Goal: Information Seeking & Learning: Check status

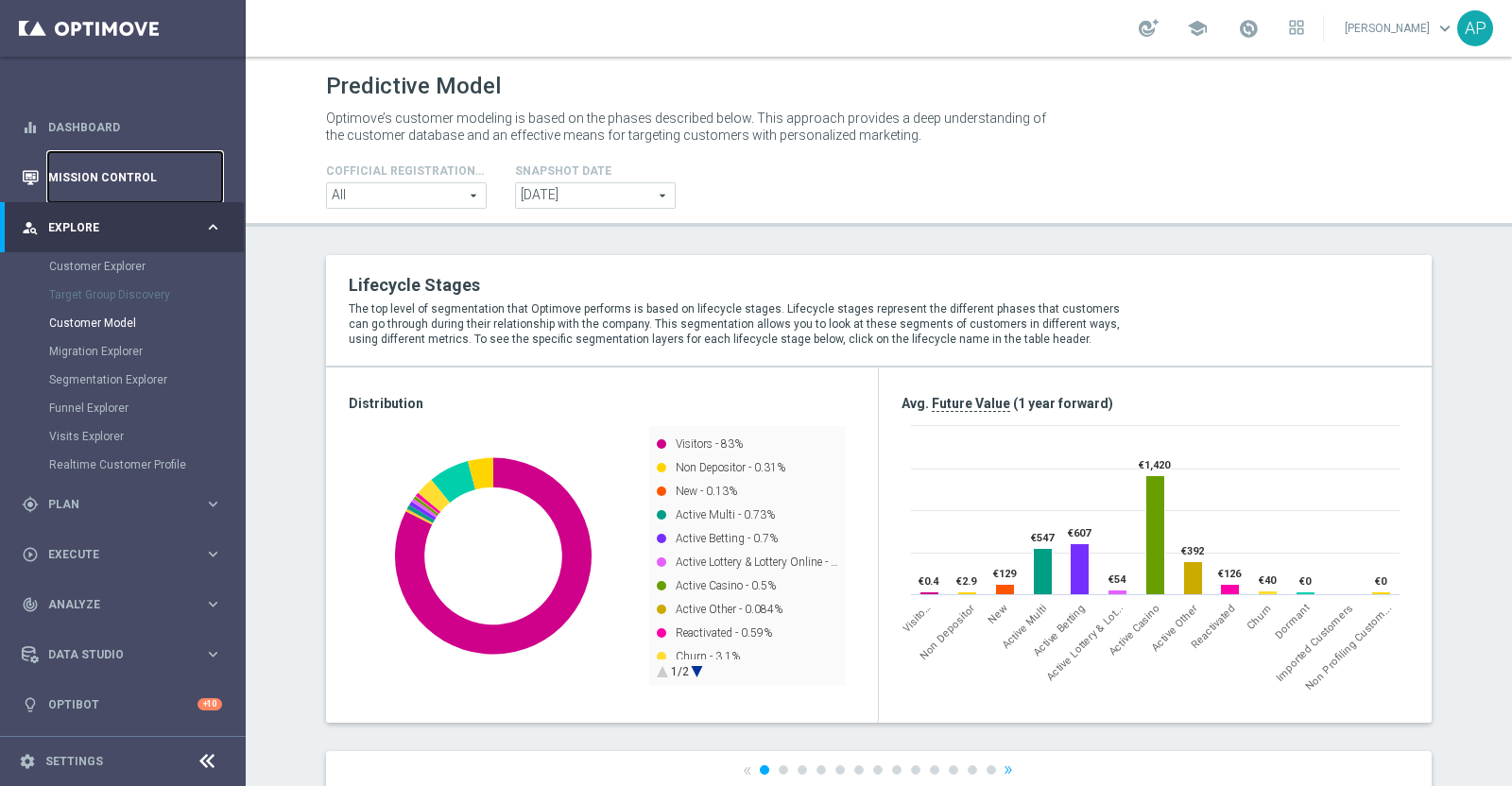
click at [100, 188] on link "Mission Control" at bounding box center [135, 177] width 174 height 50
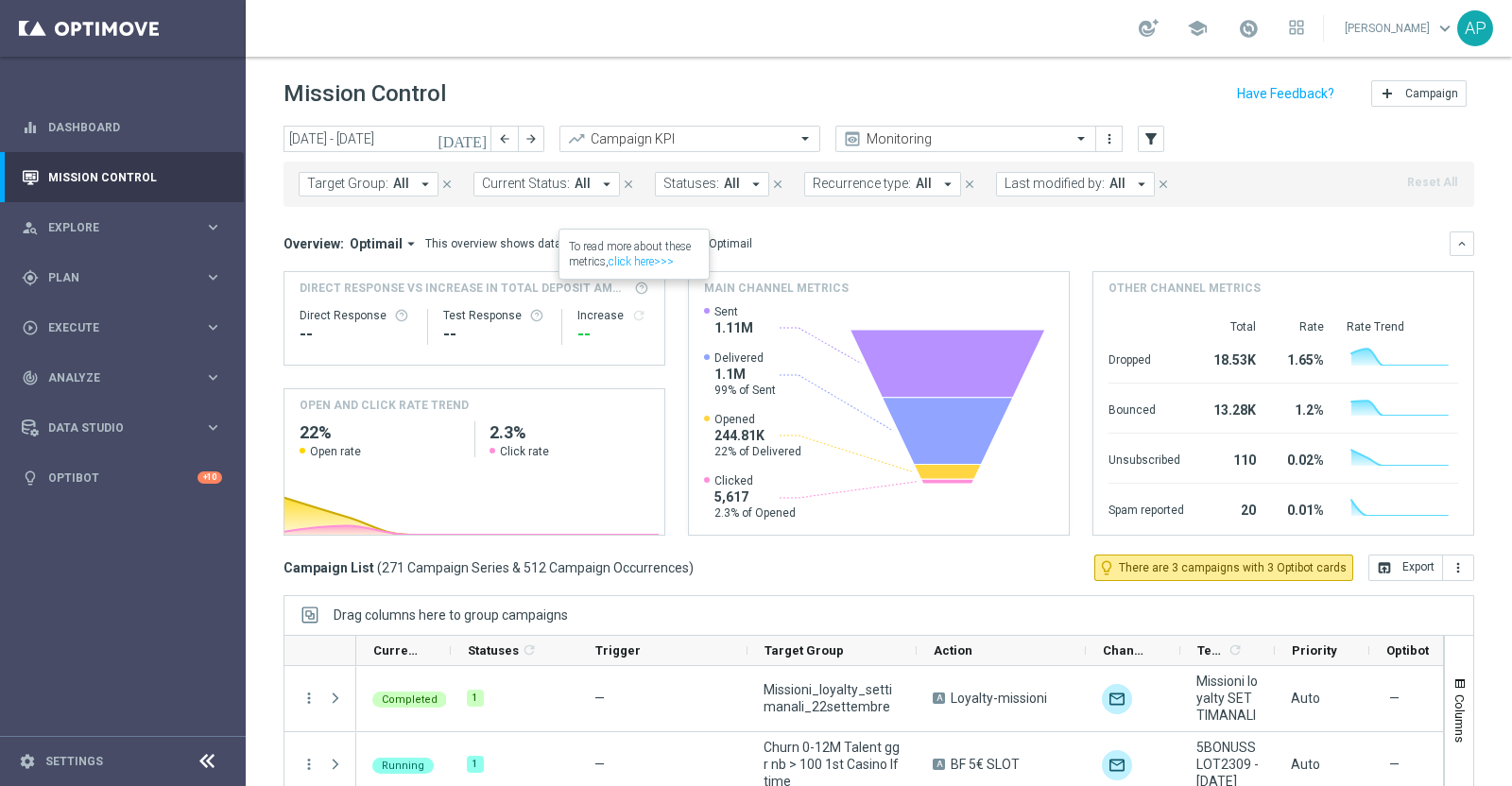
click at [483, 131] on icon "[DATE]" at bounding box center [463, 139] width 51 height 17
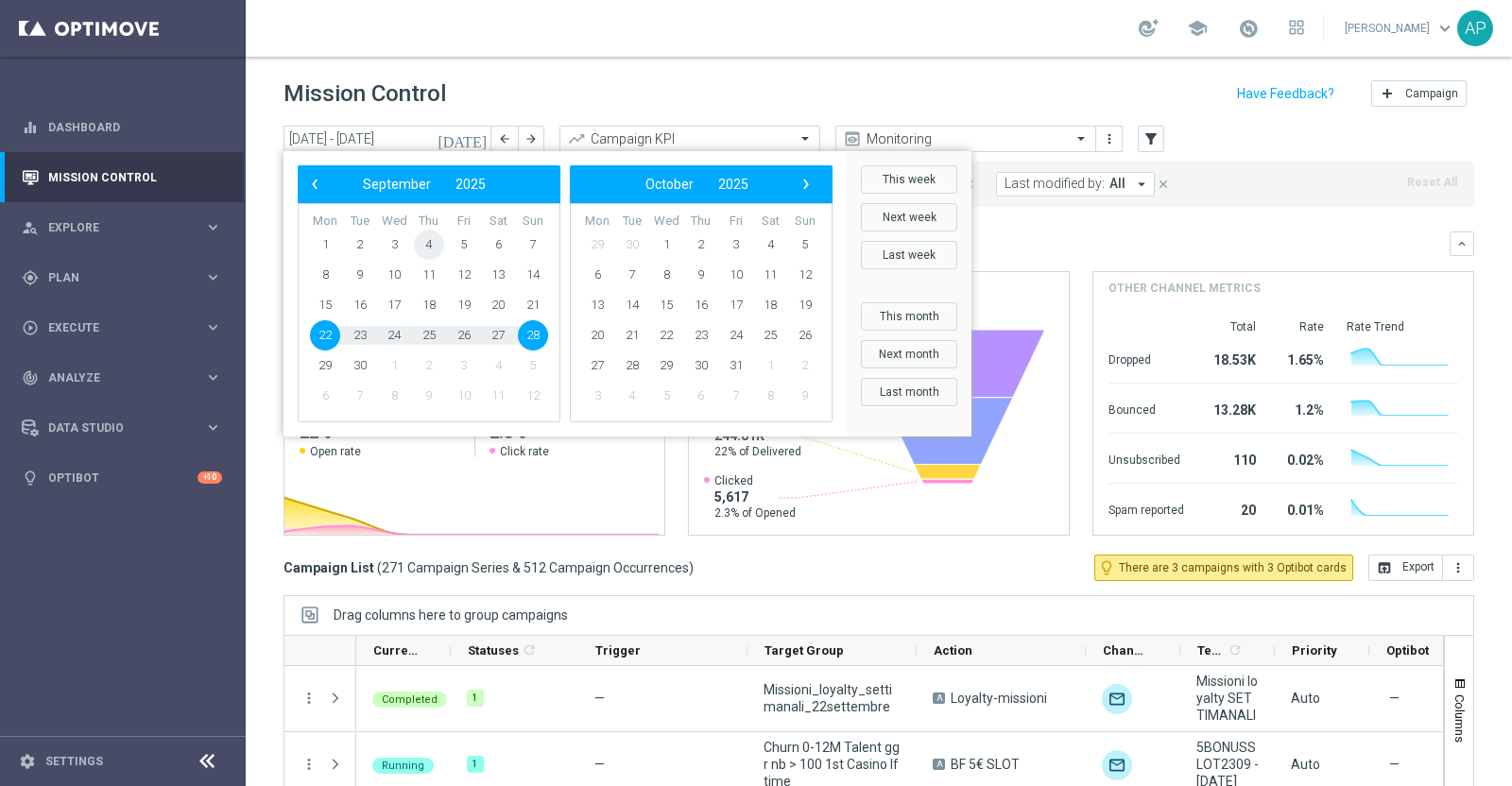
click at [430, 239] on span "4" at bounding box center [428, 244] width 30 height 30
click at [500, 246] on span "6" at bounding box center [498, 244] width 30 height 30
type input "04 Sep 2025 - 06 Sep 2025"
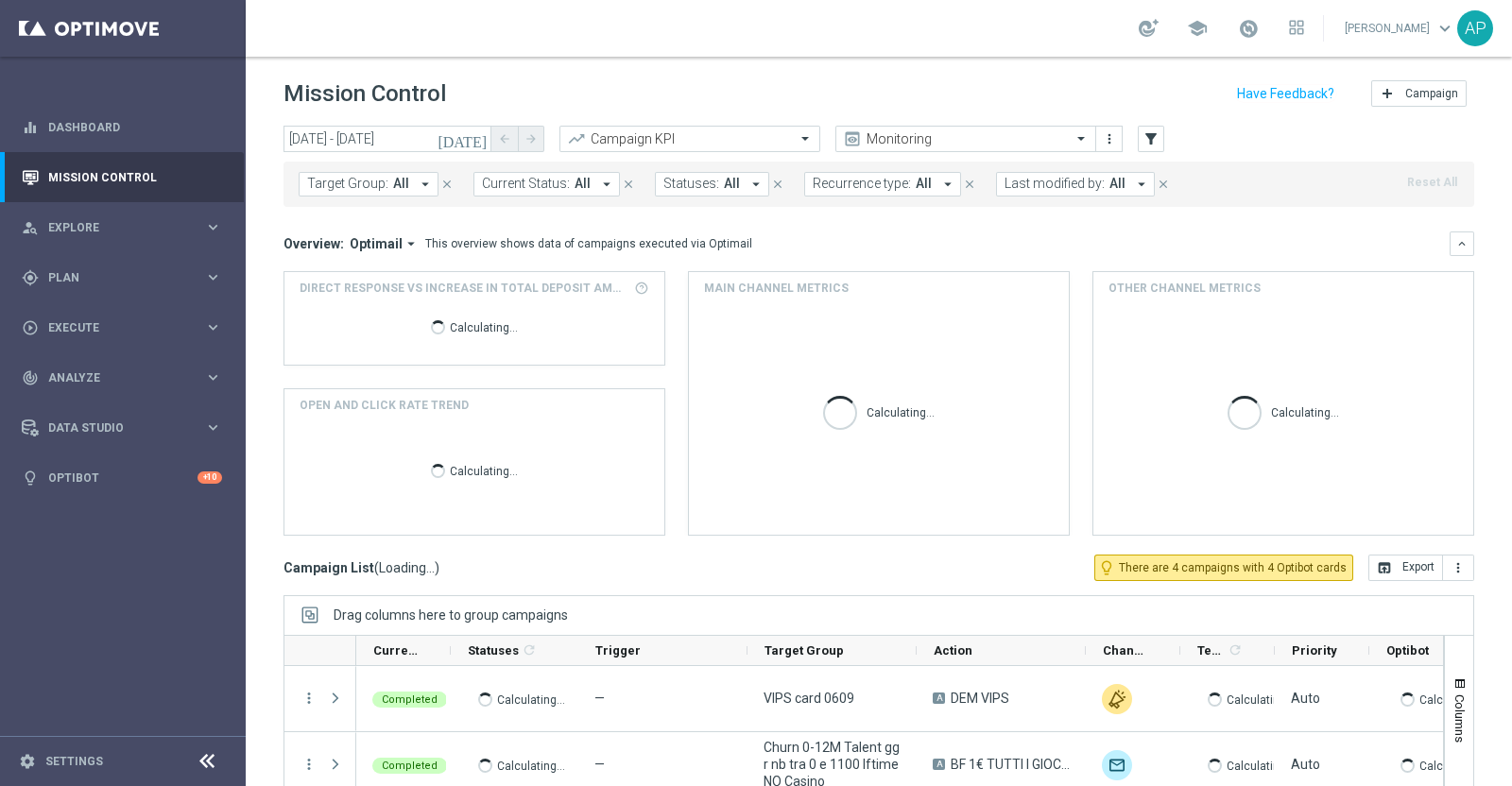
click at [1016, 182] on span "Last modified by:" at bounding box center [1055, 183] width 100 height 16
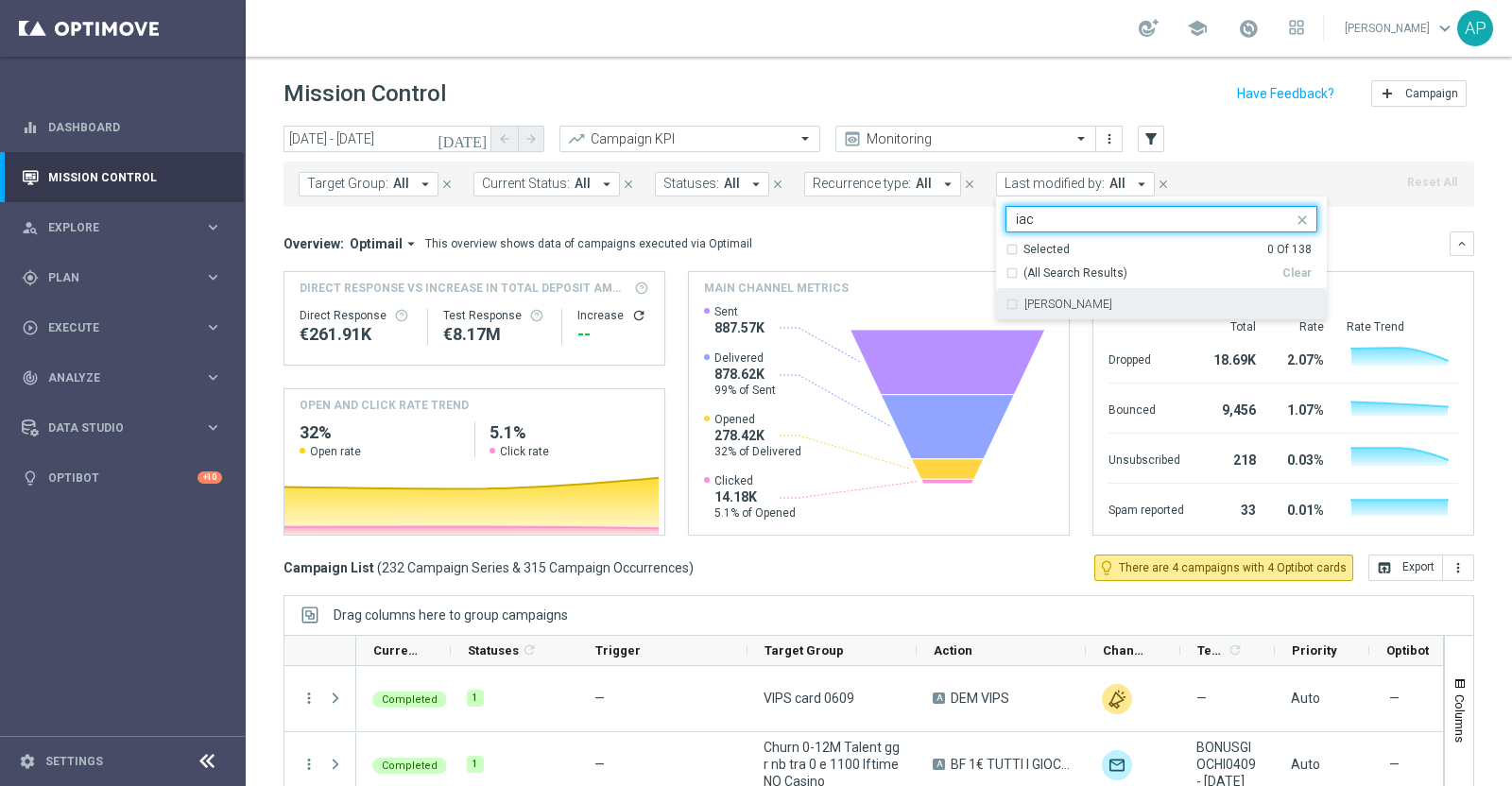
click at [1101, 294] on div "Antonio Iacovone" at bounding box center [1161, 304] width 312 height 30
click at [1041, 218] on input "iac" at bounding box center [1154, 219] width 277 height 16
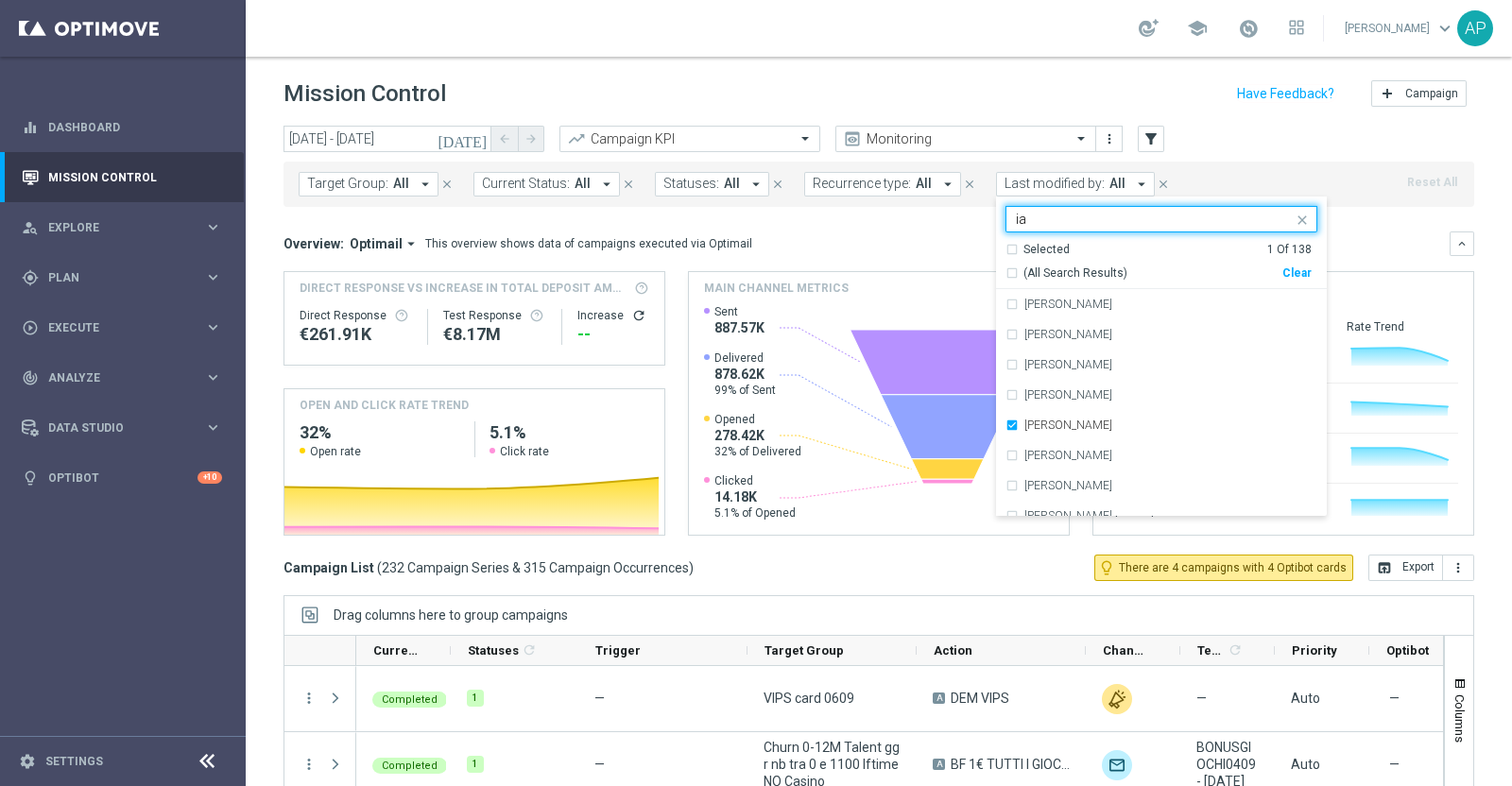
type input "i"
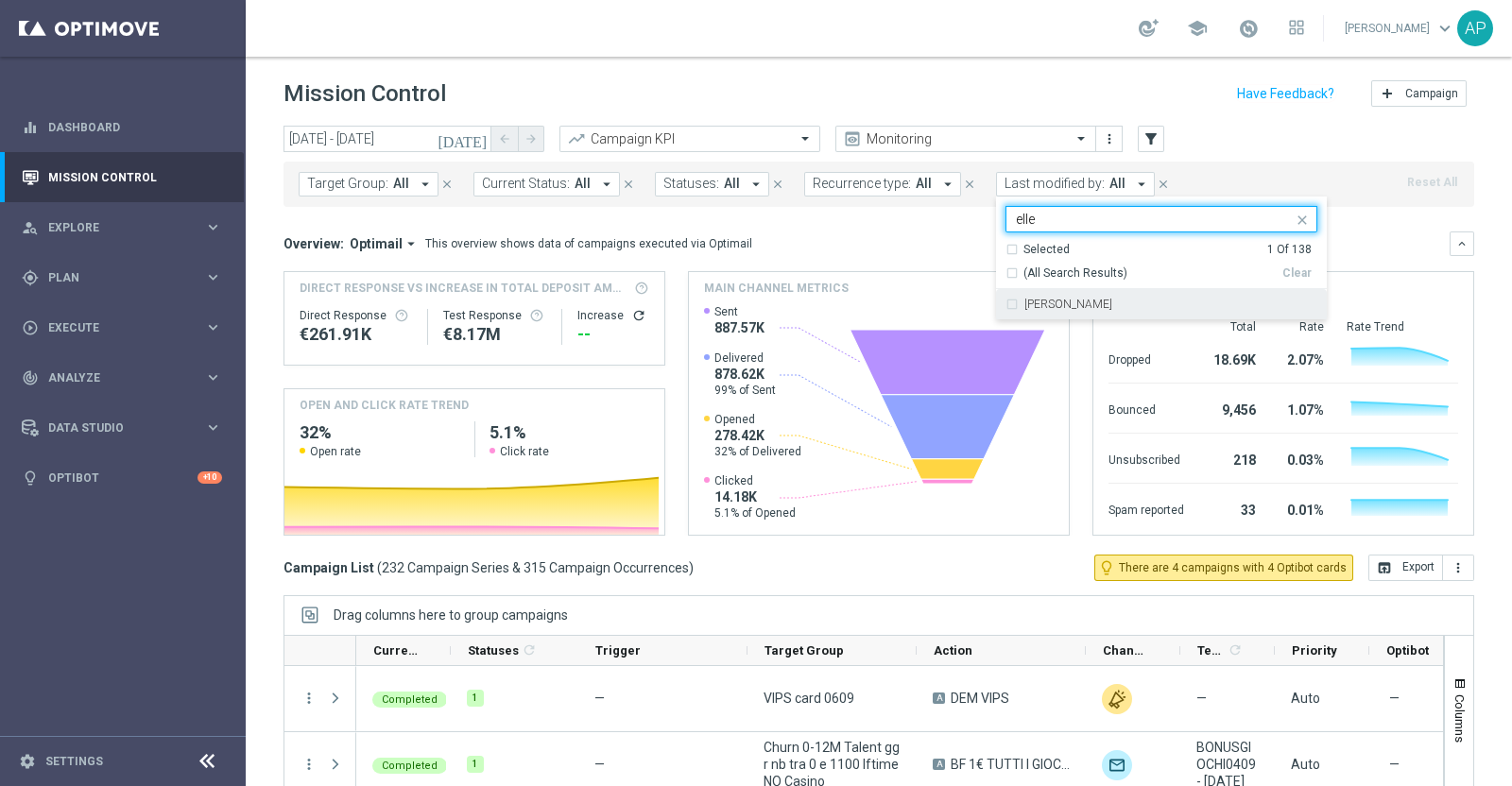
click at [1077, 305] on label "Edoardo Ellena" at bounding box center [1068, 305] width 88 height 12
drag, startPoint x: 1053, startPoint y: 216, endPoint x: 984, endPoint y: 214, distance: 69.0
click at [996, 214] on ng-select "Selected 2 of 138 elle Selected 2 Of 138 (All Search Results) Clear Edoardo Ell…" at bounding box center [1161, 263] width 331 height 115
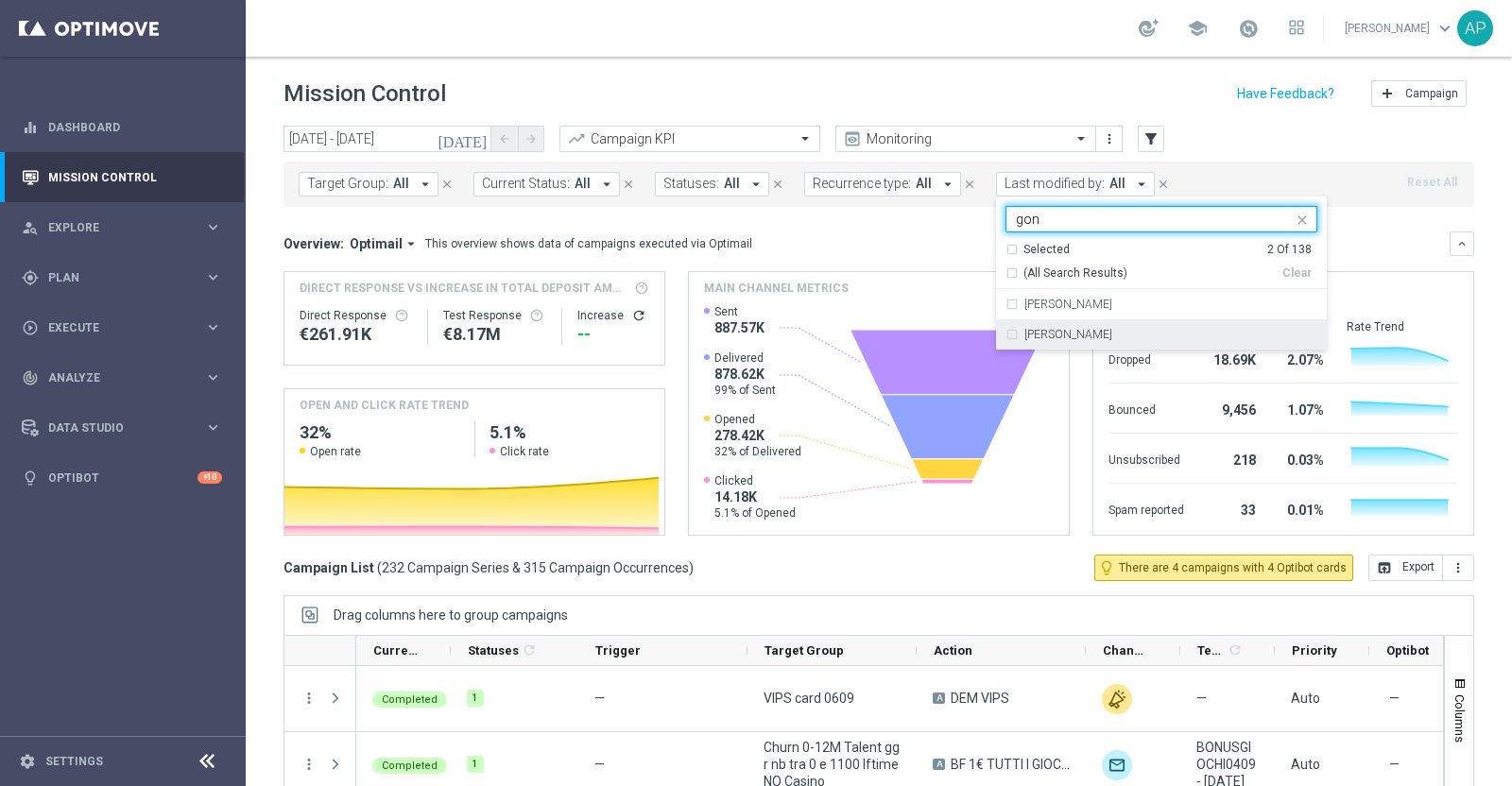
click at [1036, 339] on label "Jennyffer Gonzalez" at bounding box center [1068, 335] width 88 height 12
type input "gon"
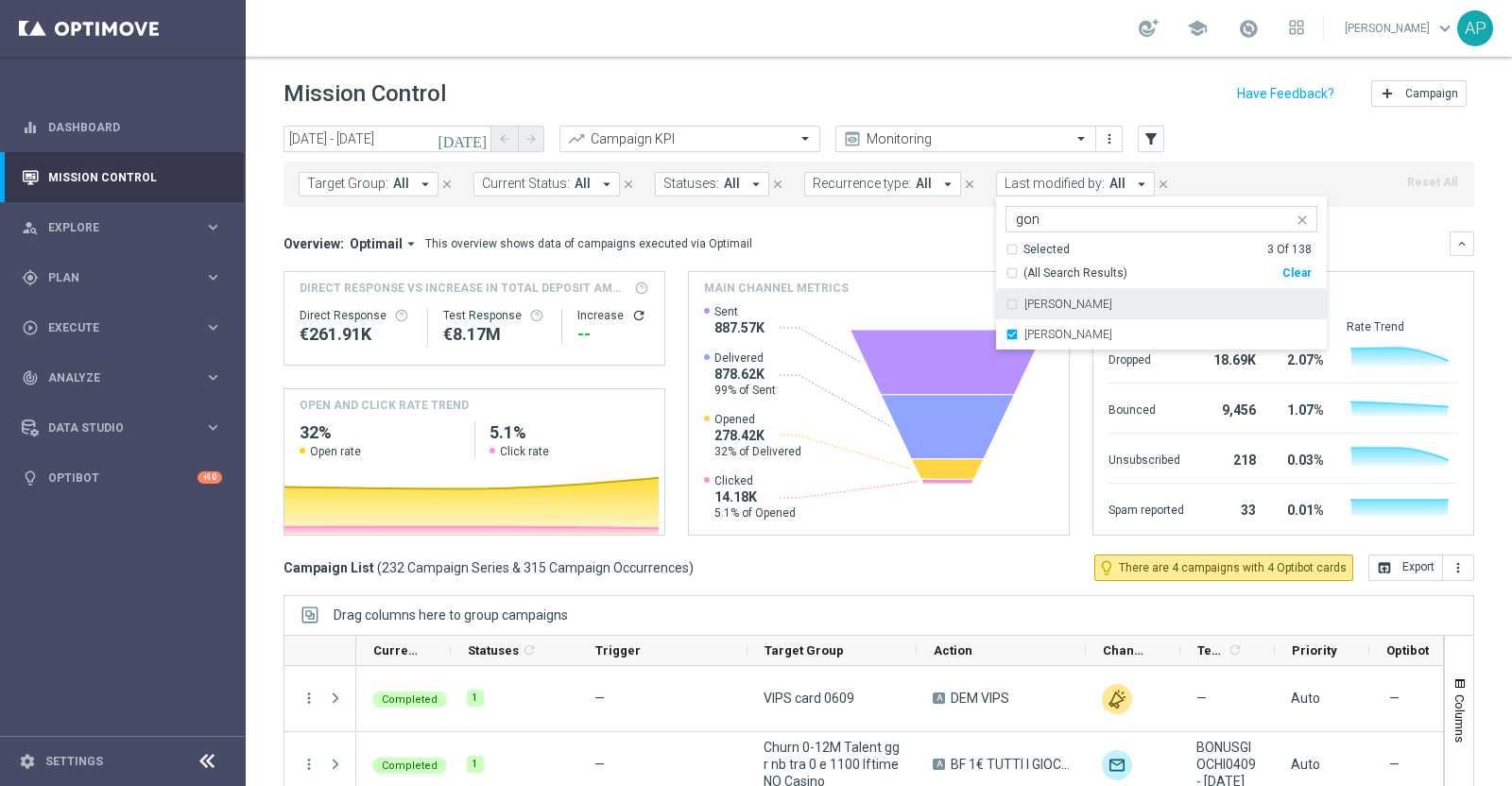
click at [979, 88] on div "Mission Control add Campaign" at bounding box center [879, 94] width 1191 height 37
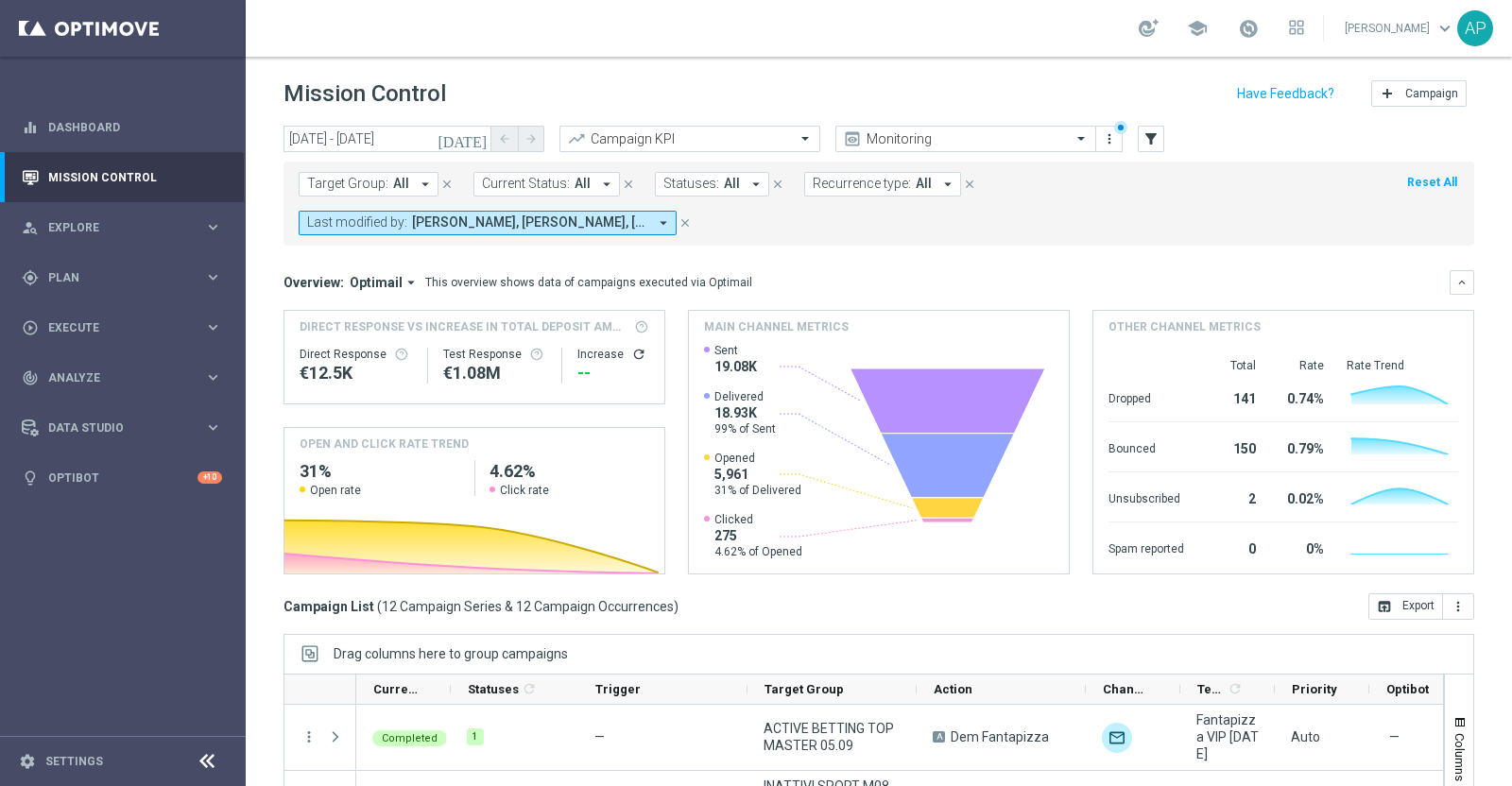
click at [478, 136] on icon "[DATE]" at bounding box center [463, 139] width 51 height 17
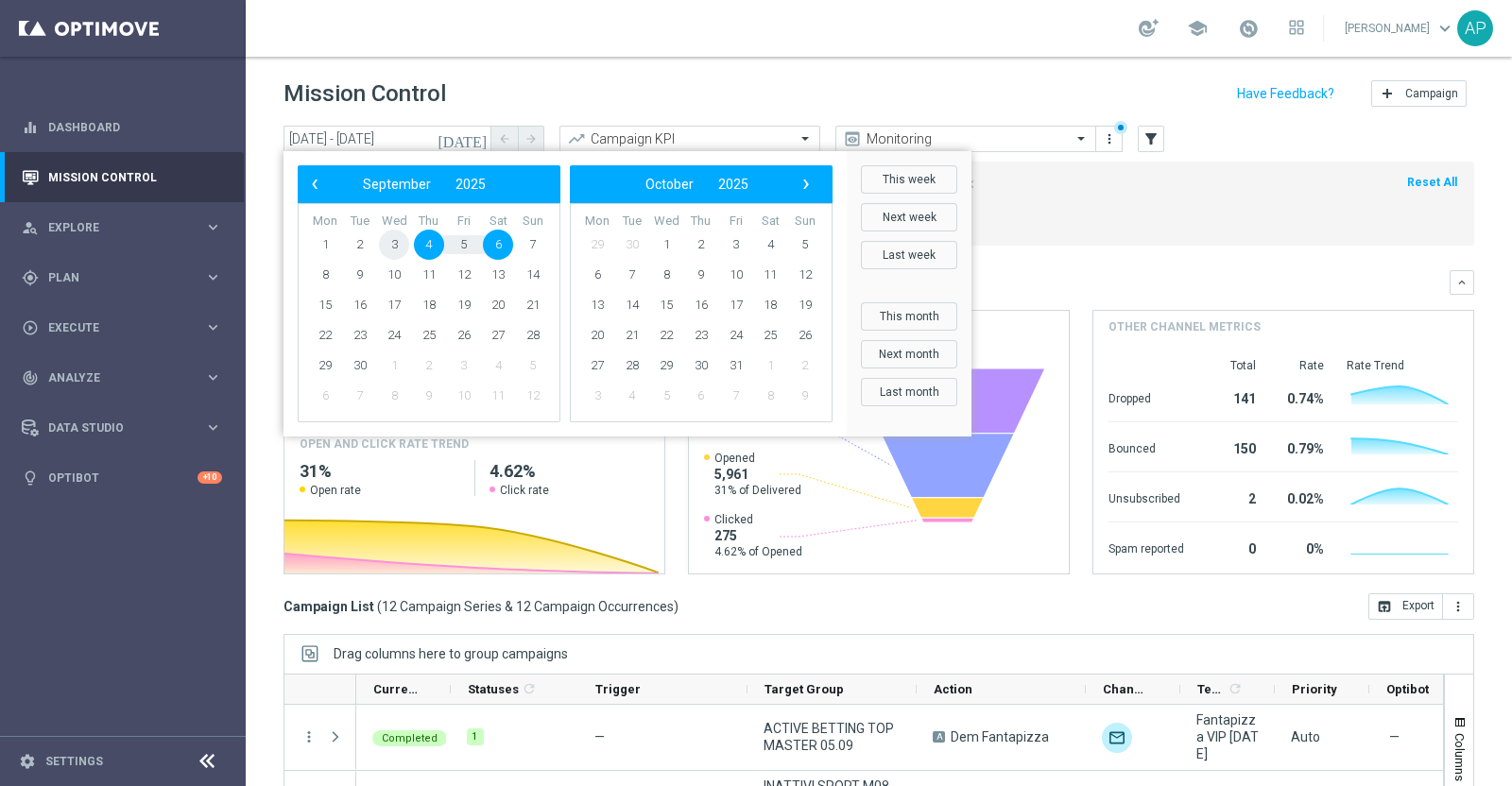
click at [393, 242] on span "3" at bounding box center [394, 244] width 30 height 30
click at [464, 245] on span "5" at bounding box center [463, 244] width 30 height 30
type input "03 Sep 2025 - 05 Sep 2025"
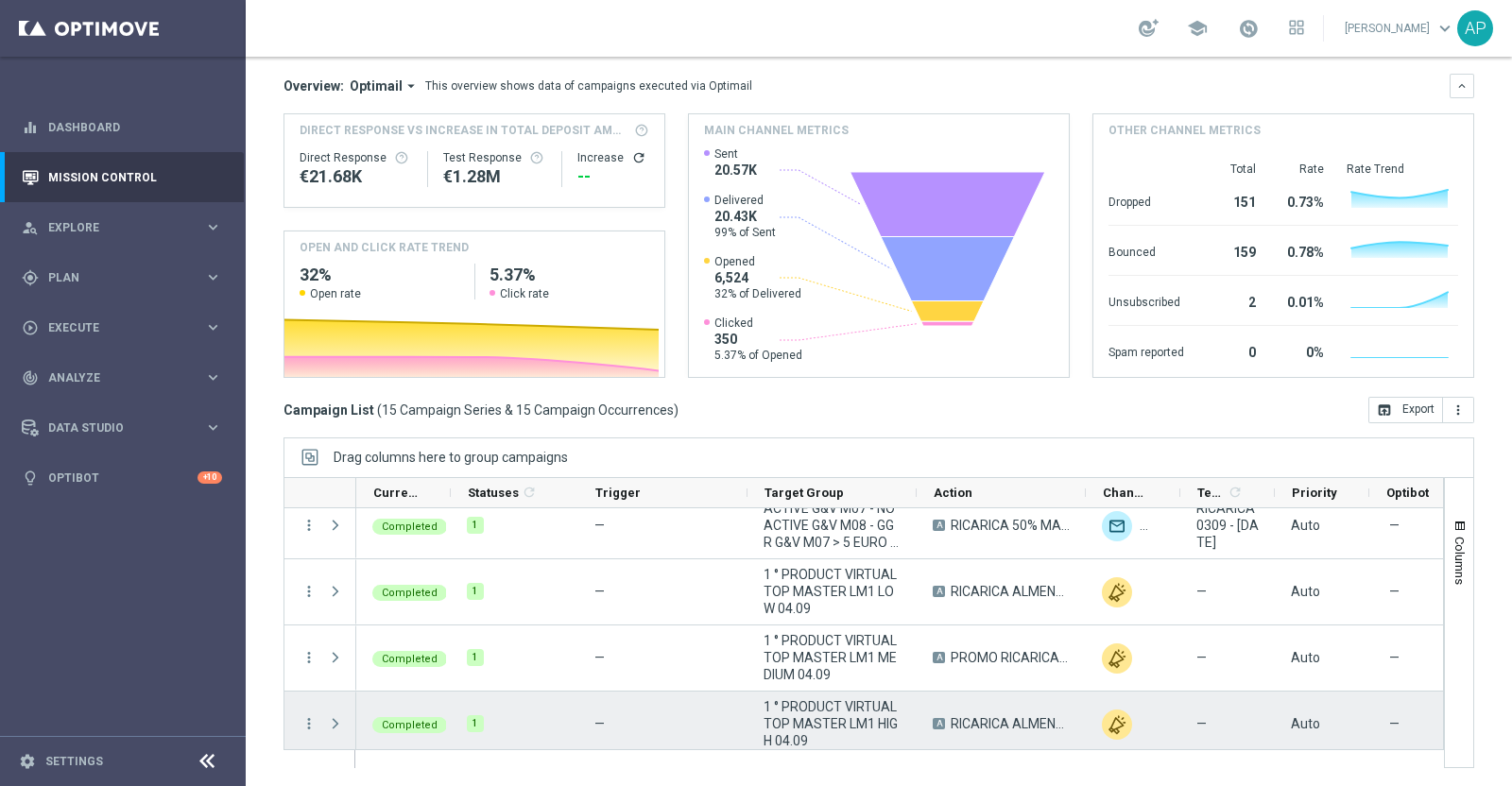
scroll to position [709, 0]
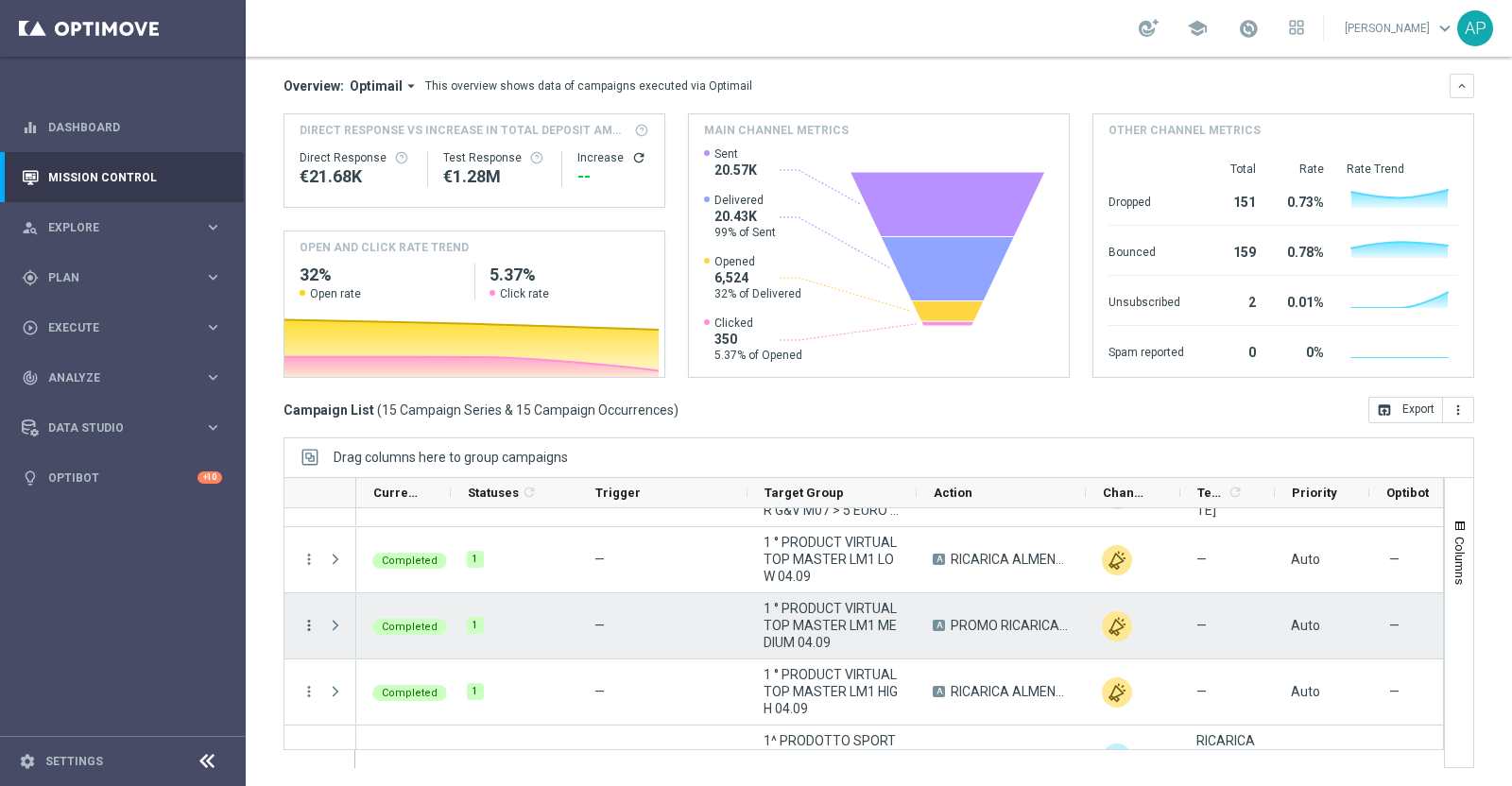
click at [305, 621] on icon "more_vert" at bounding box center [309, 626] width 17 height 17
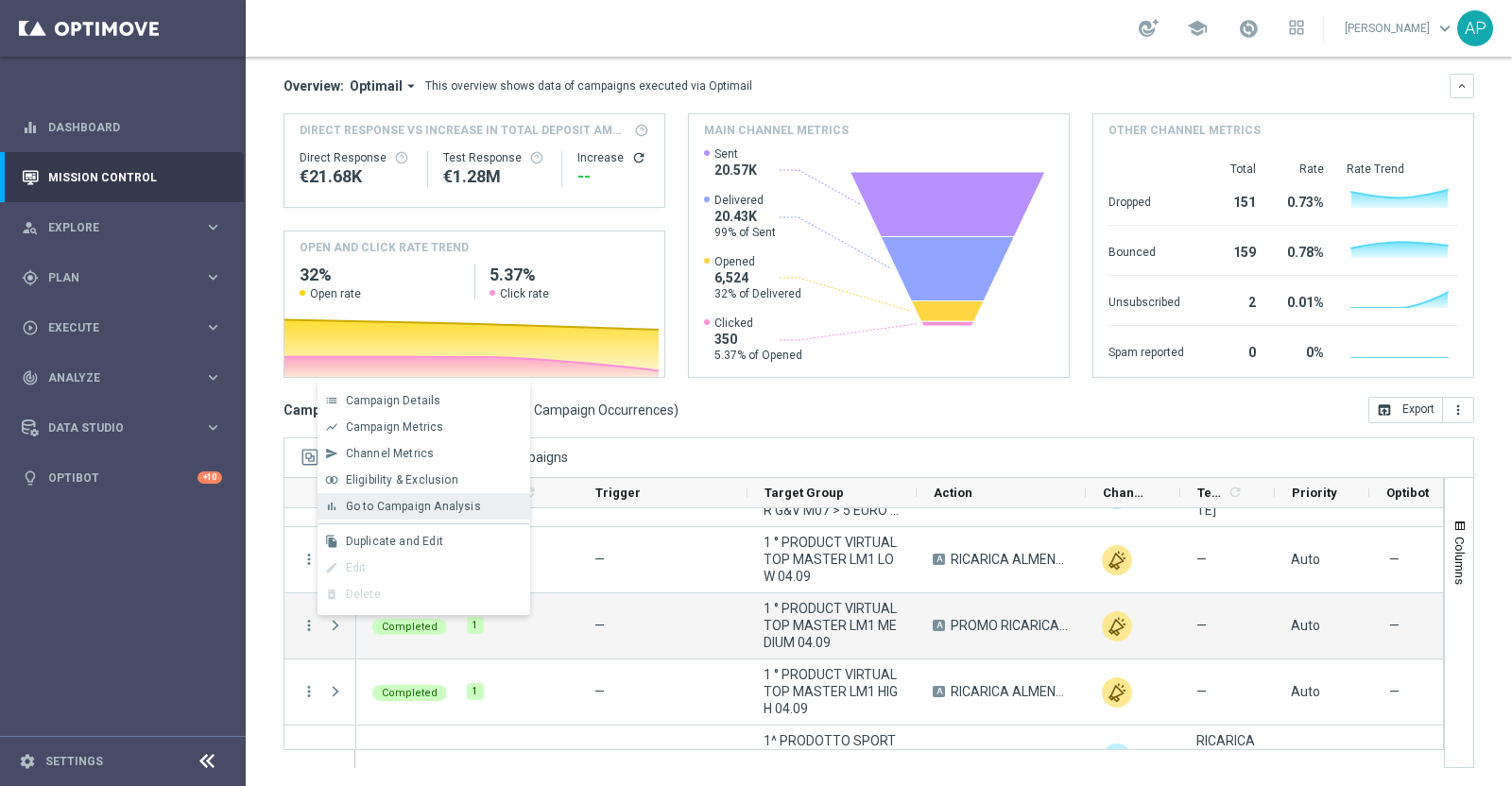
click at [393, 505] on span "Go to Campaign Analysis" at bounding box center [413, 506] width 135 height 14
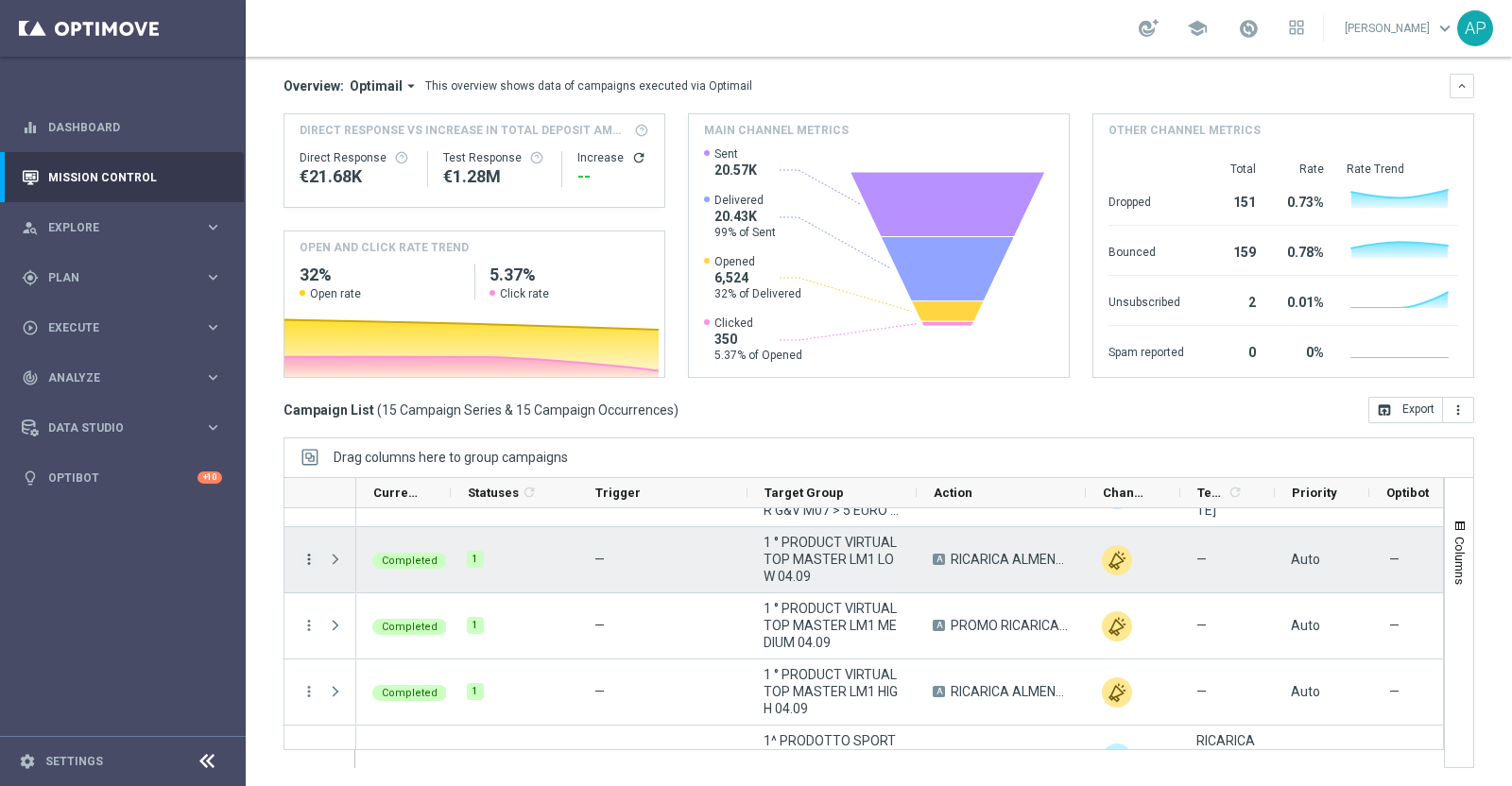
click at [307, 557] on icon "more_vert" at bounding box center [309, 559] width 17 height 17
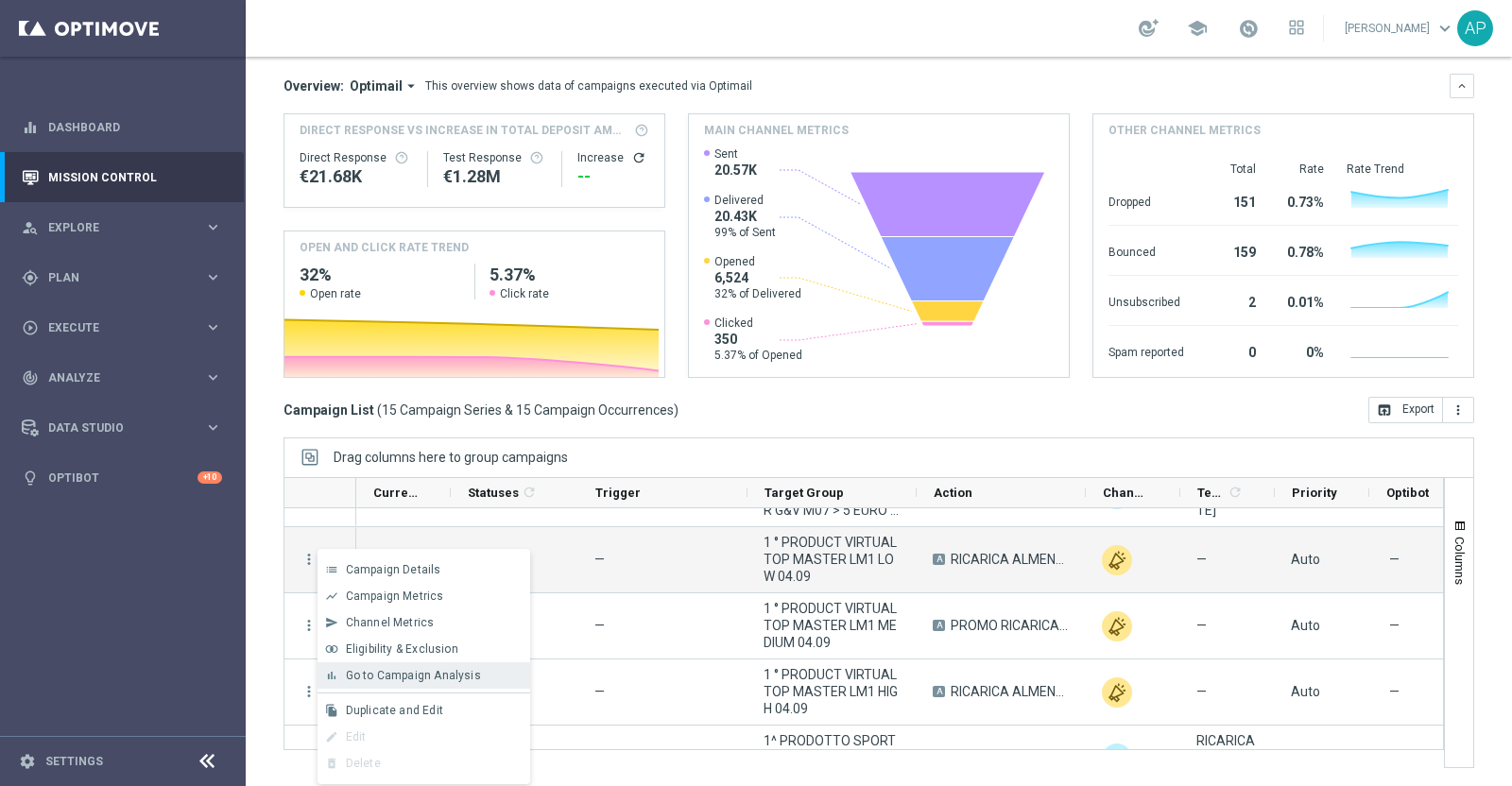
click at [399, 673] on span "Go to Campaign Analysis" at bounding box center [413, 675] width 135 height 14
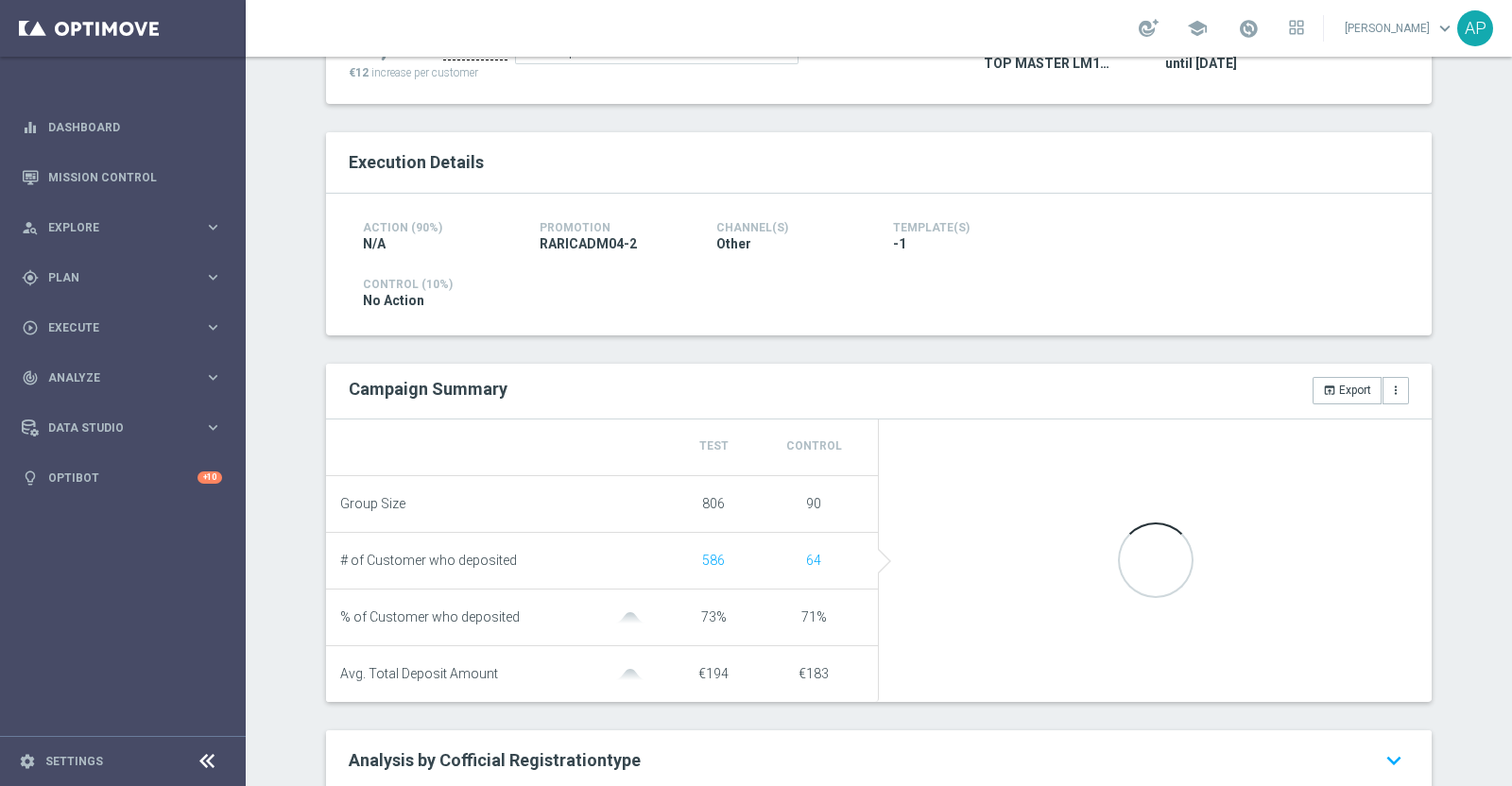
scroll to position [354, 0]
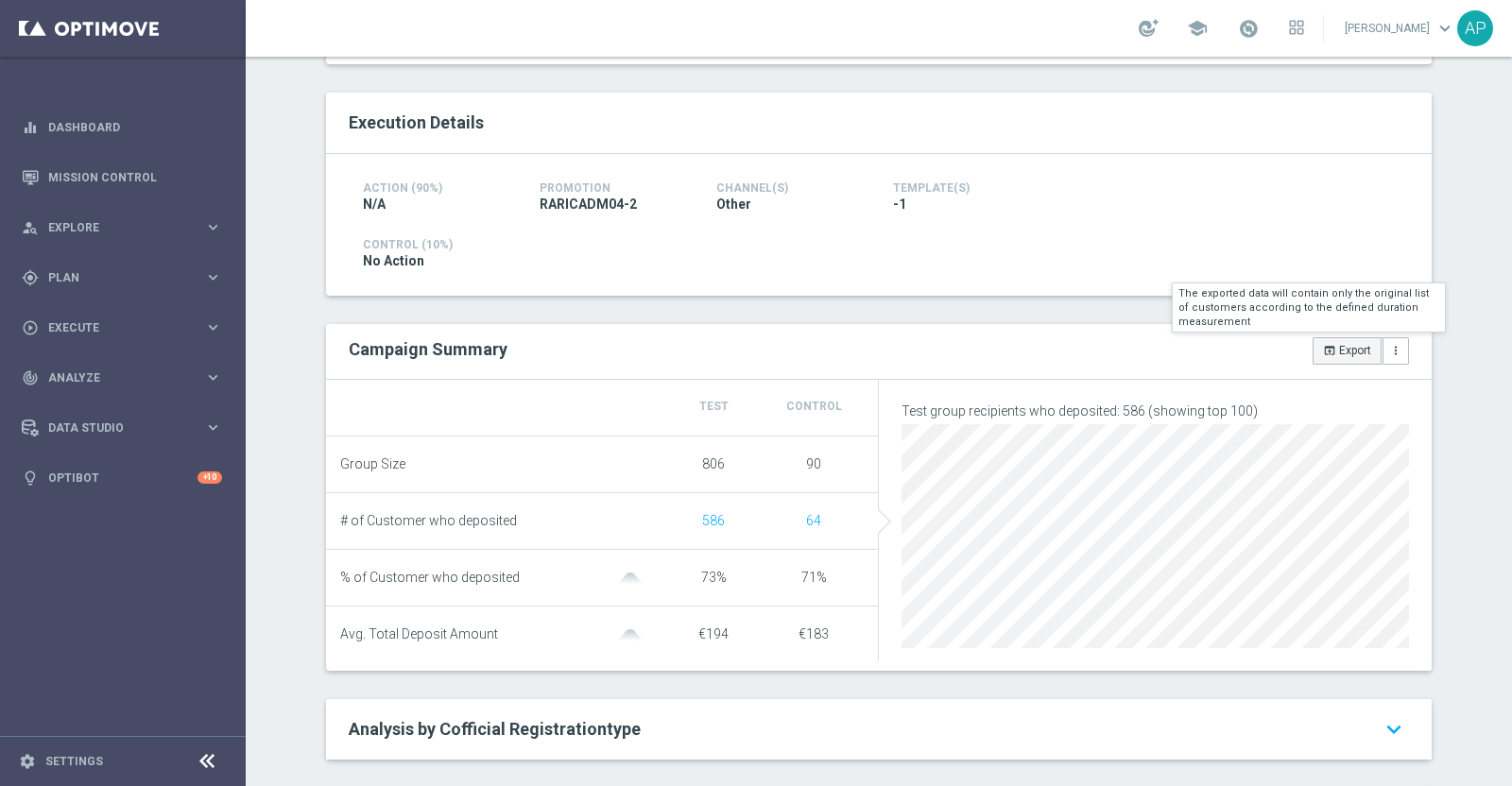
click at [1346, 348] on button "open_in_browser Export" at bounding box center [1348, 350] width 69 height 26
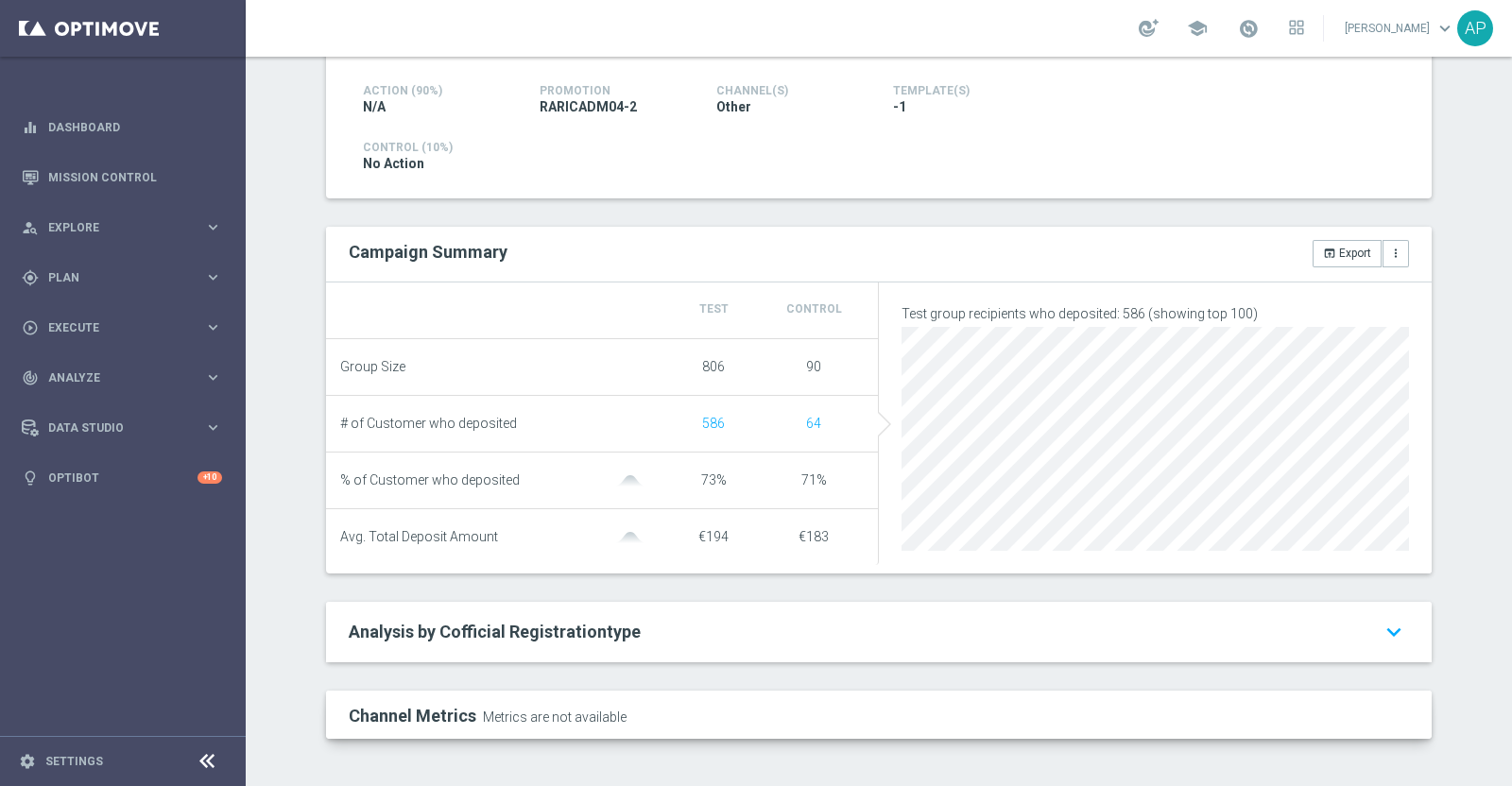
scroll to position [223, 0]
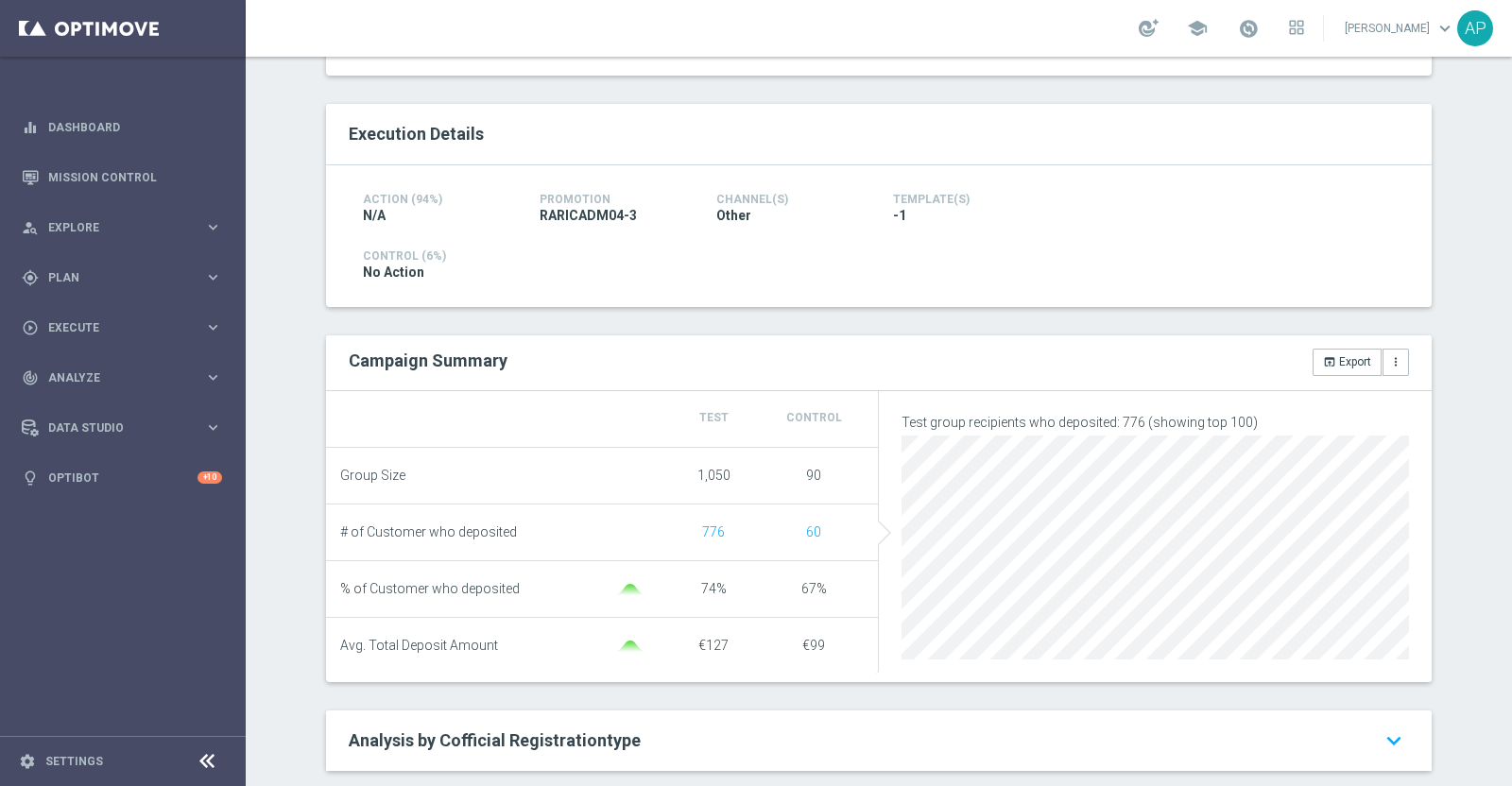
scroll to position [354, 0]
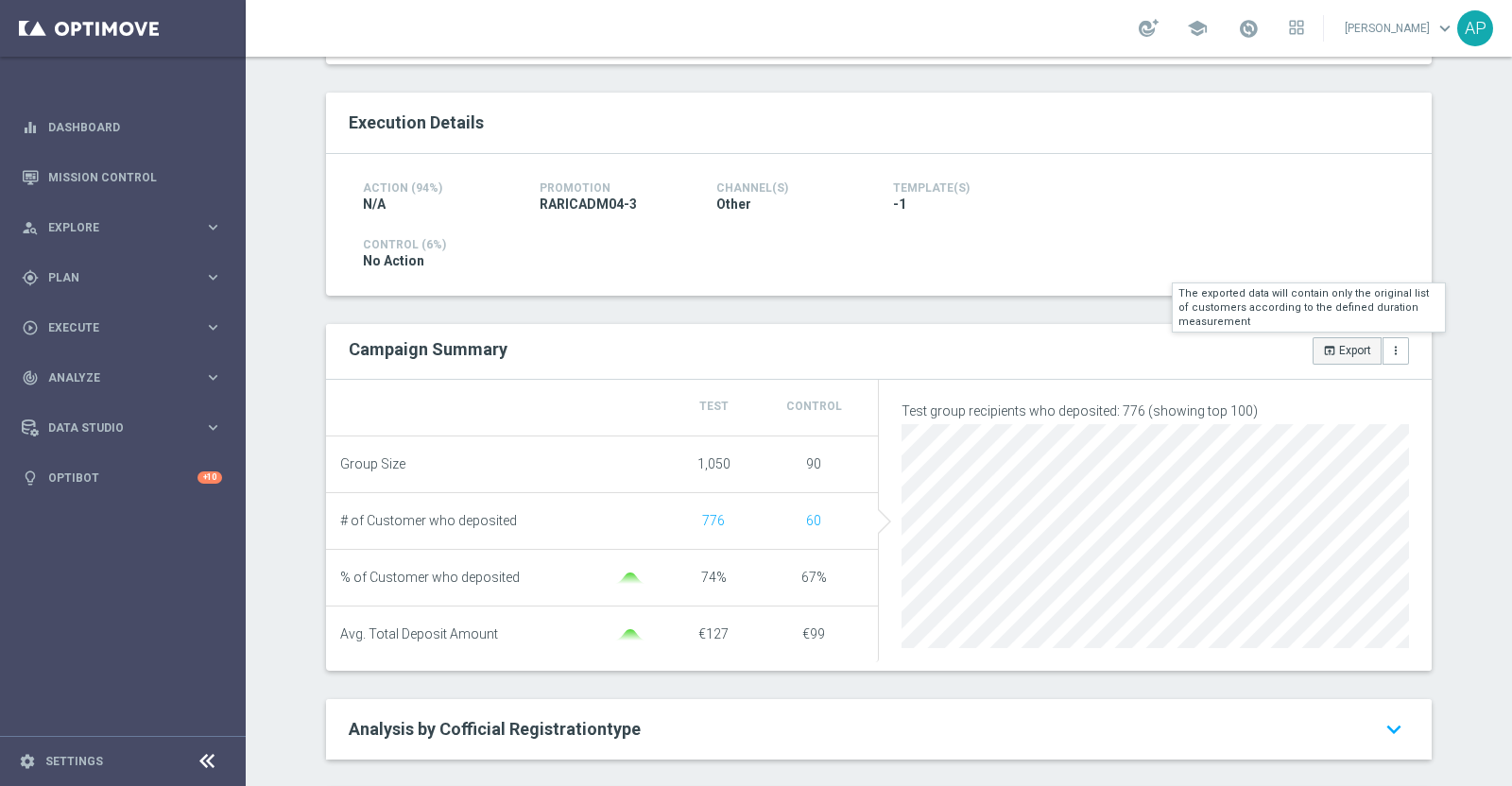
click at [1325, 351] on icon "open_in_browser" at bounding box center [1330, 351] width 14 height 14
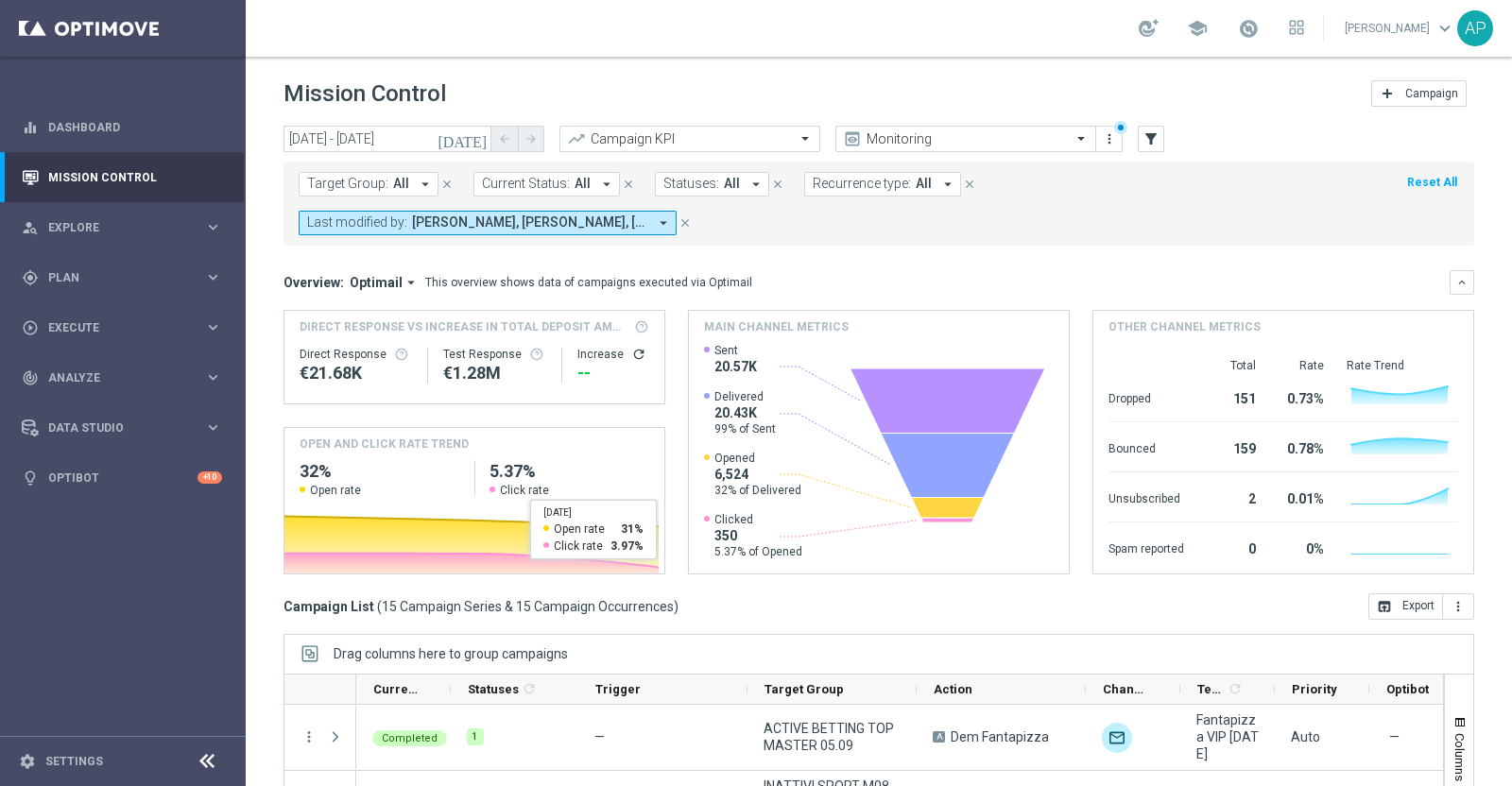
scroll to position [709, 0]
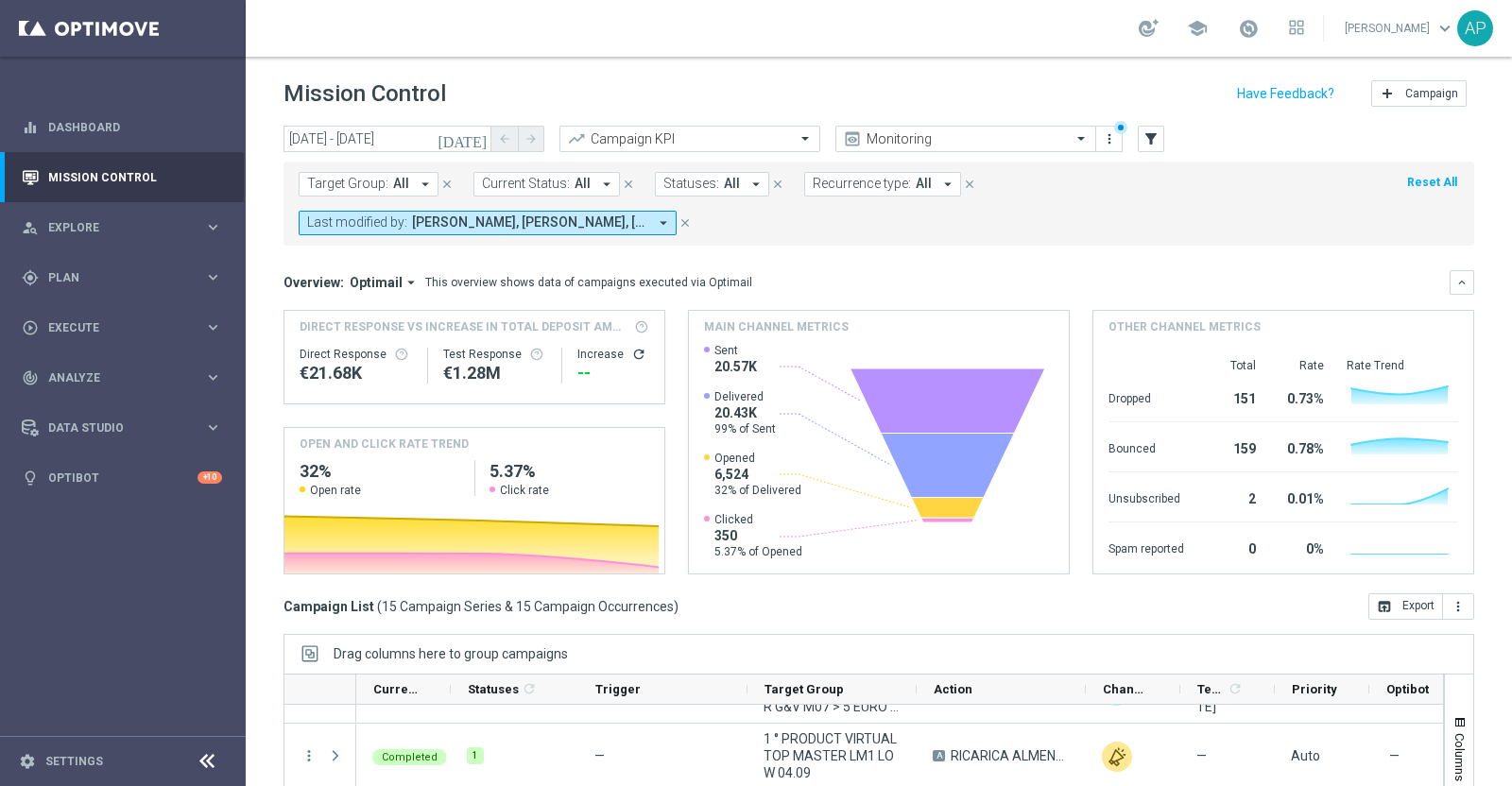
click at [1135, 86] on div "Mission Control add Campaign" at bounding box center [879, 94] width 1191 height 37
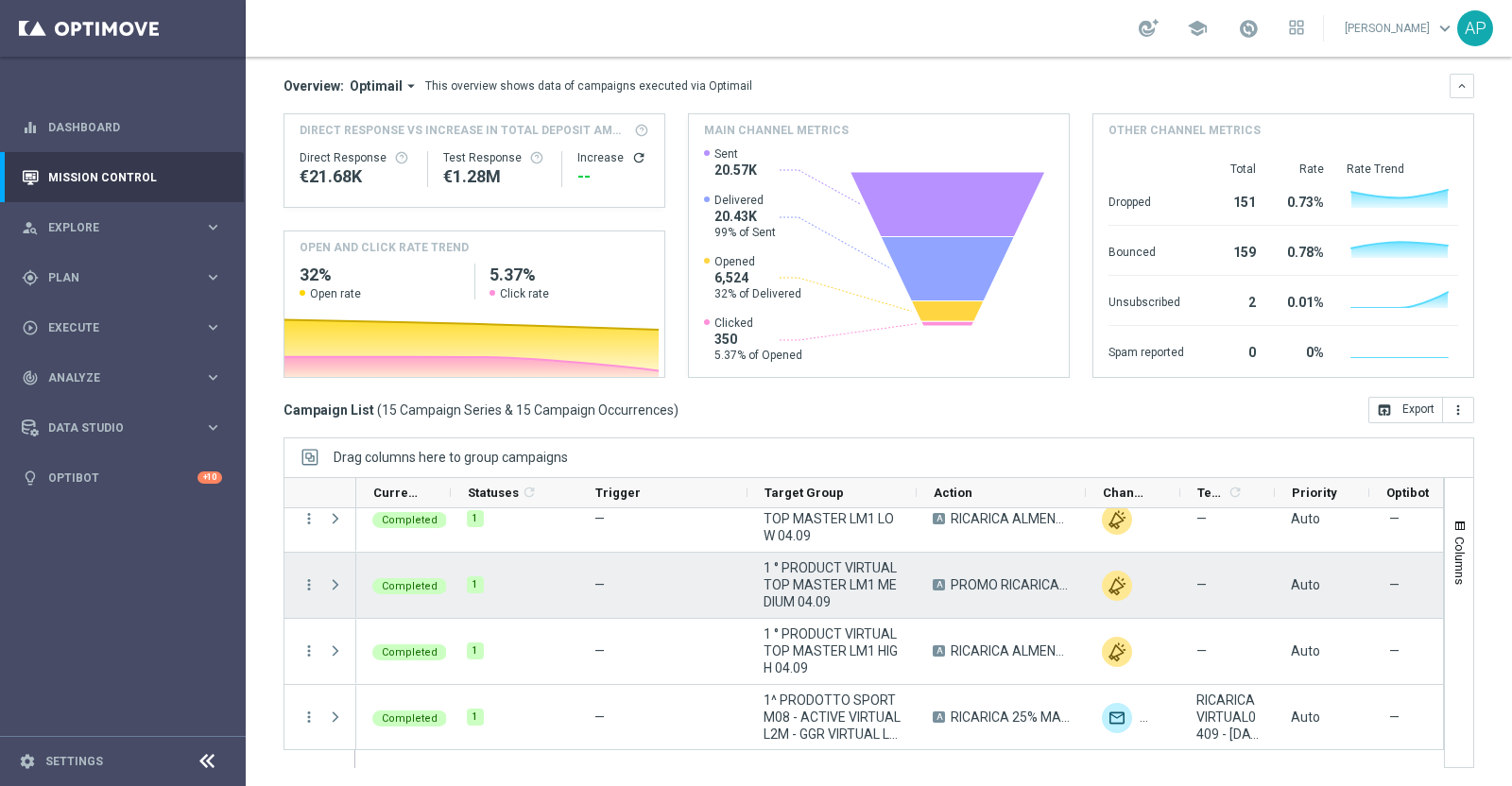
scroll to position [750, 0]
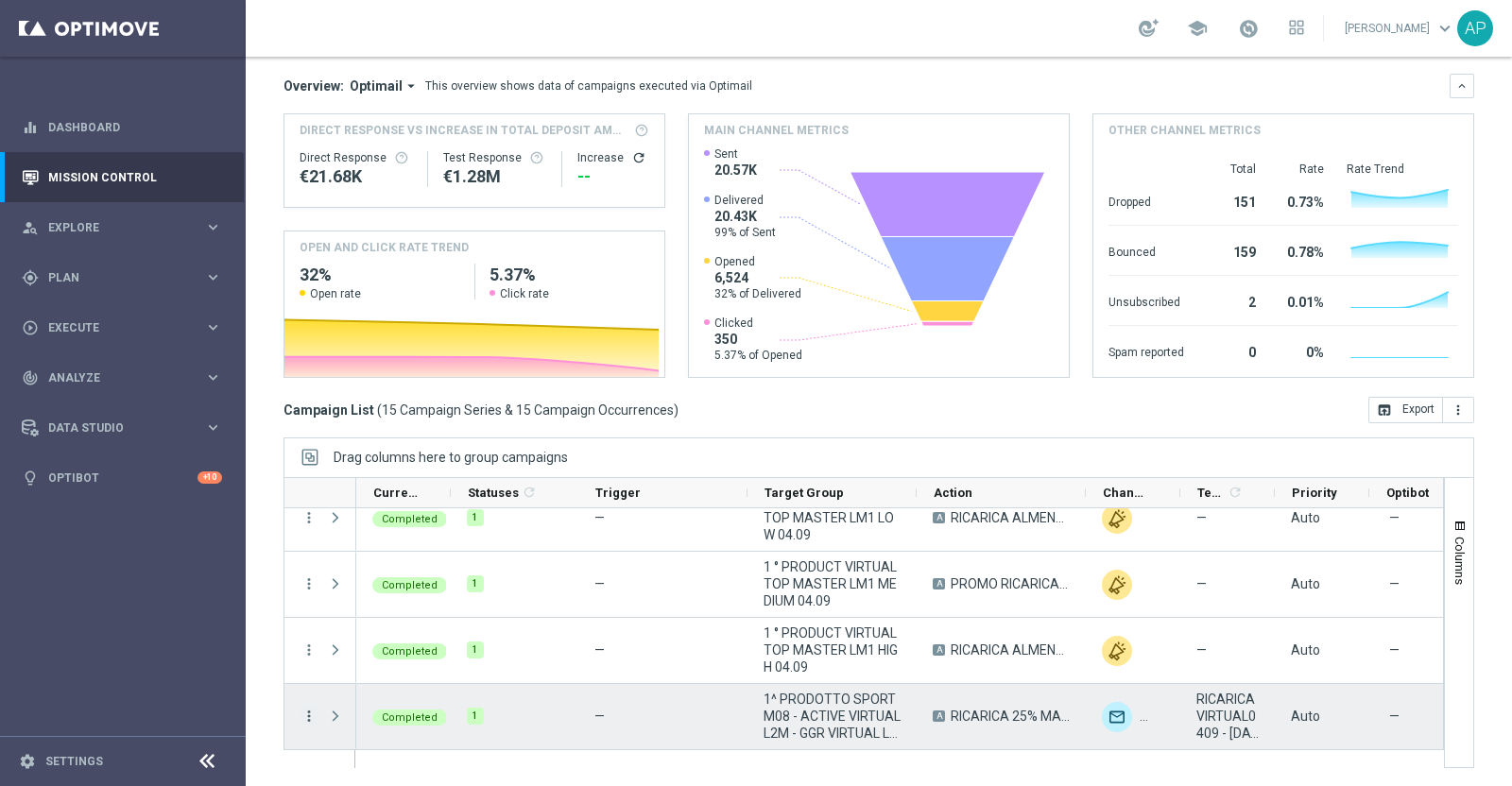
click at [310, 716] on icon "more_vert" at bounding box center [309, 717] width 17 height 17
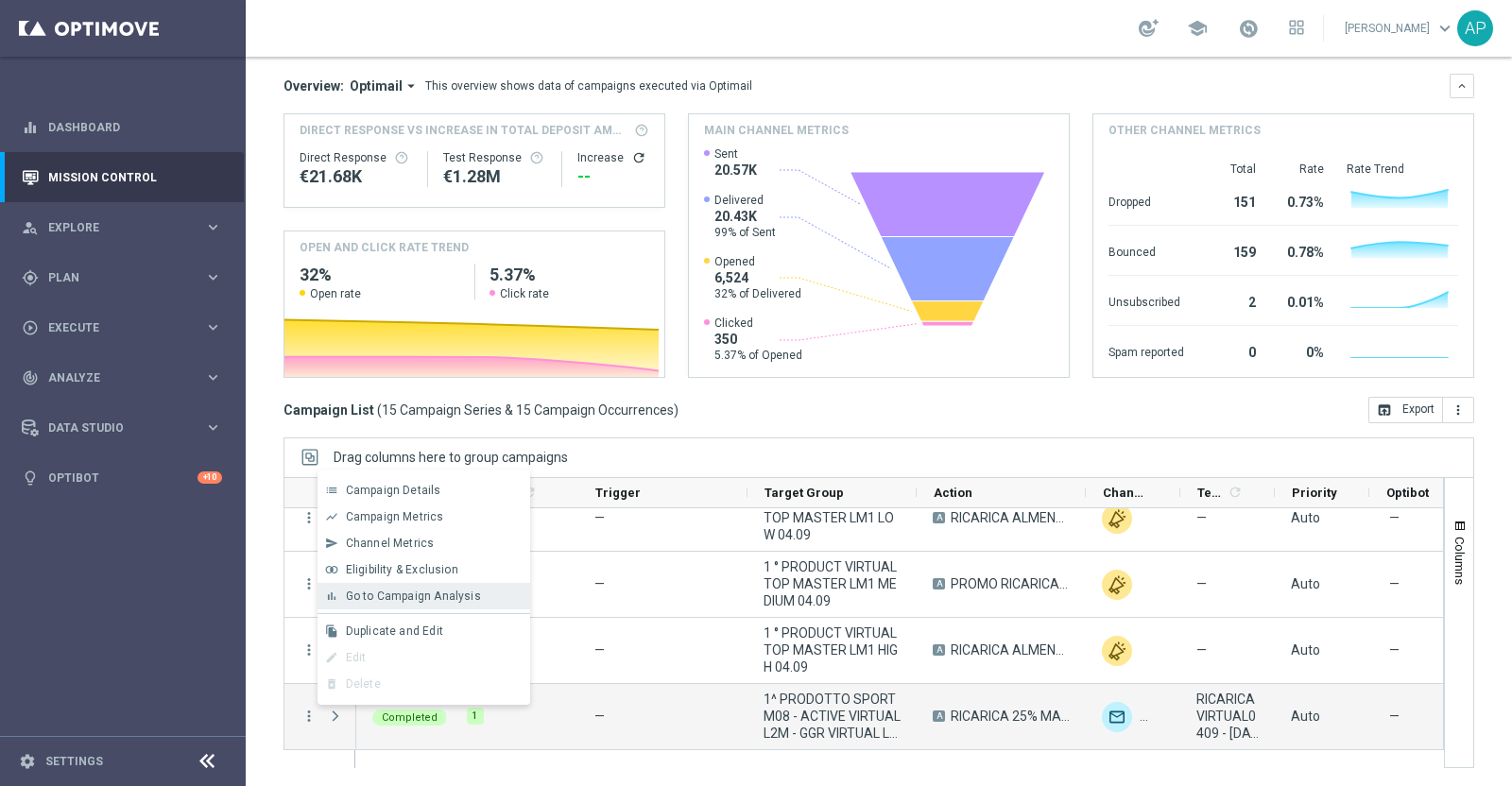
click at [387, 592] on span "Go to Campaign Analysis" at bounding box center [413, 596] width 135 height 14
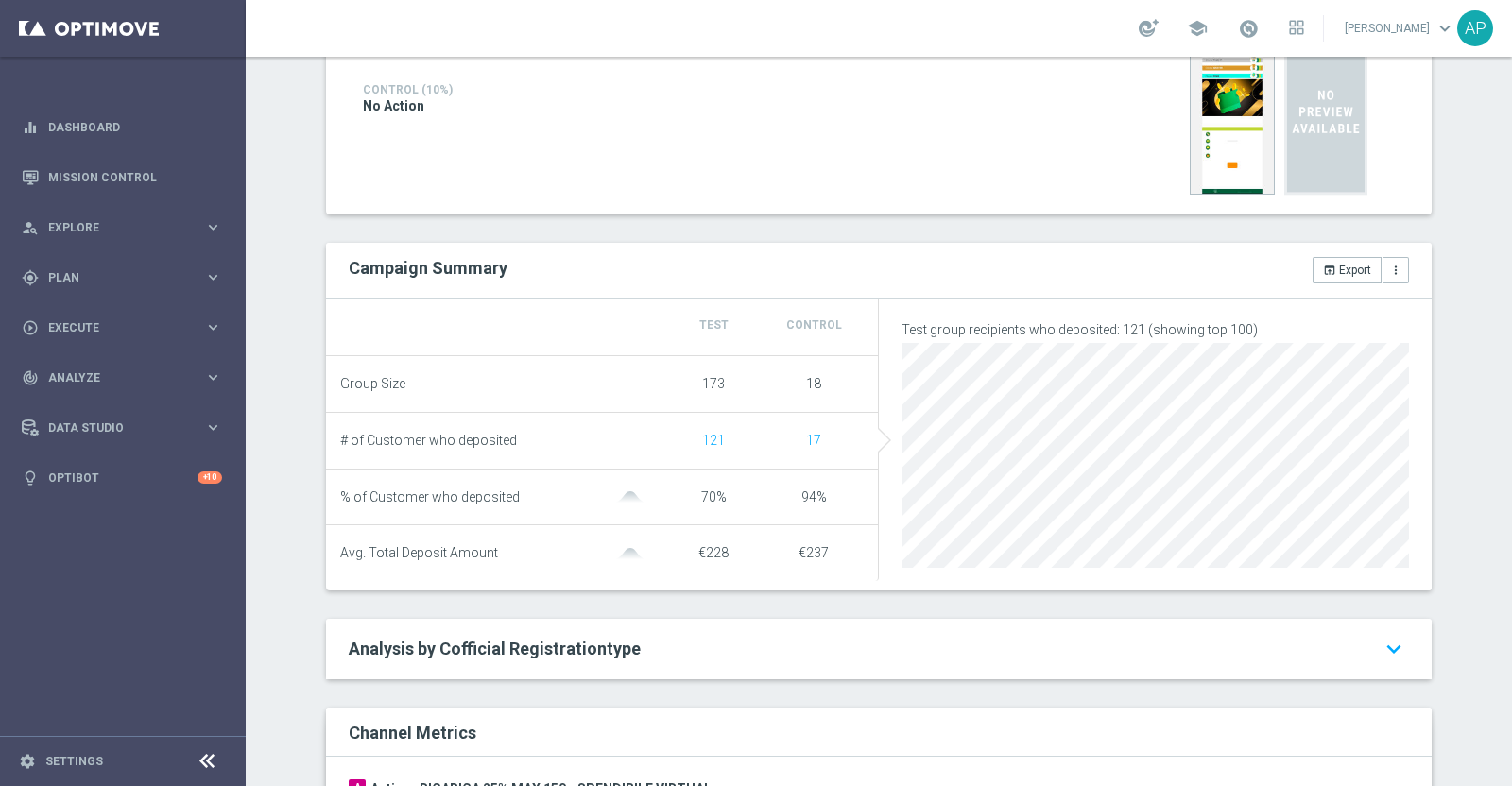
scroll to position [472, 0]
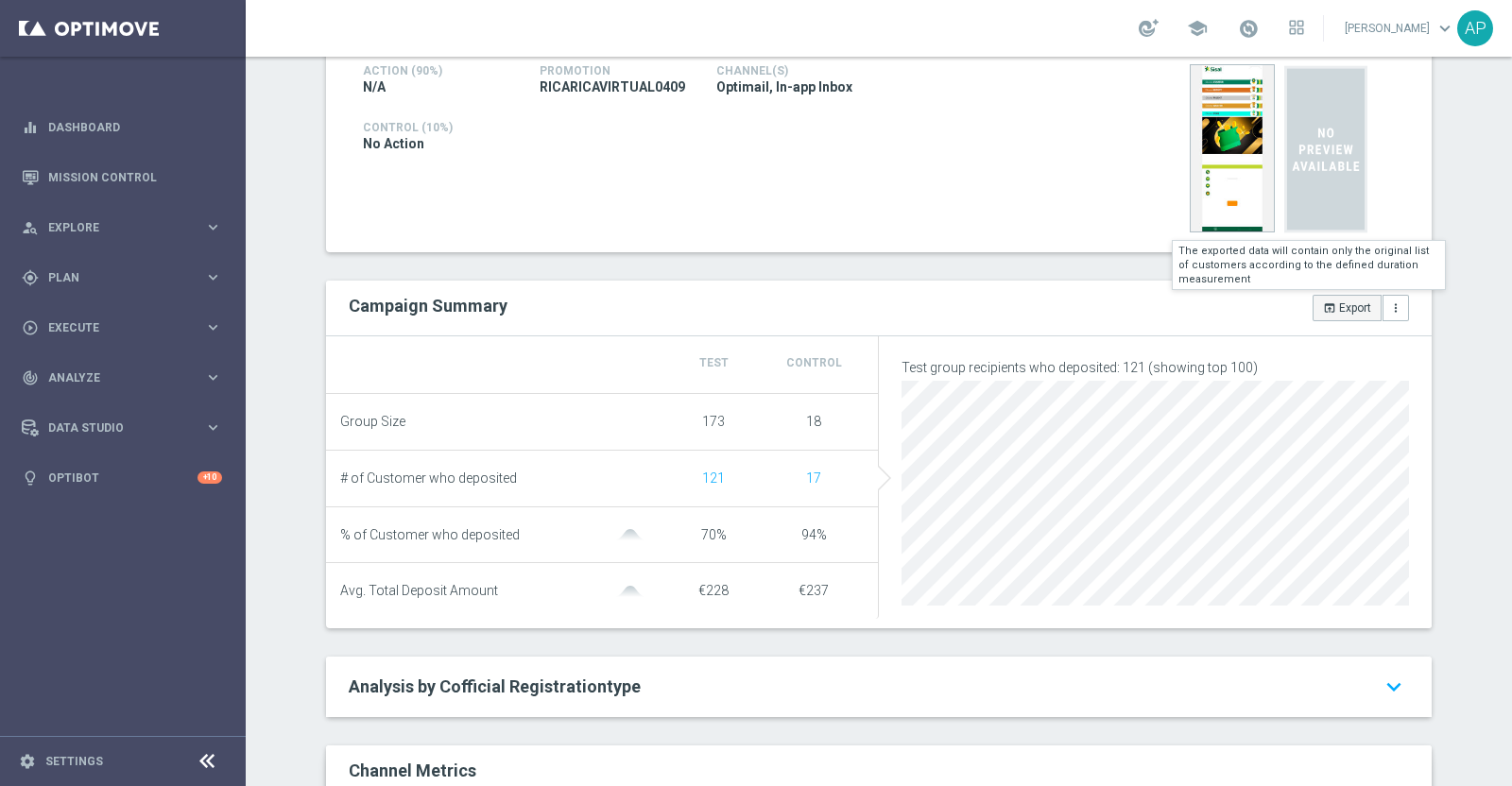
click at [1331, 303] on button "open_in_browser Export" at bounding box center [1348, 308] width 69 height 26
